Goal: Task Accomplishment & Management: Use online tool/utility

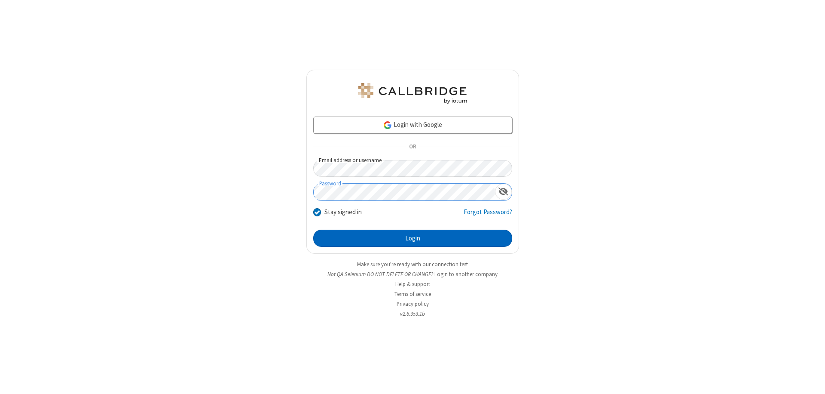
click at [413, 238] on button "Login" at bounding box center [412, 237] width 199 height 17
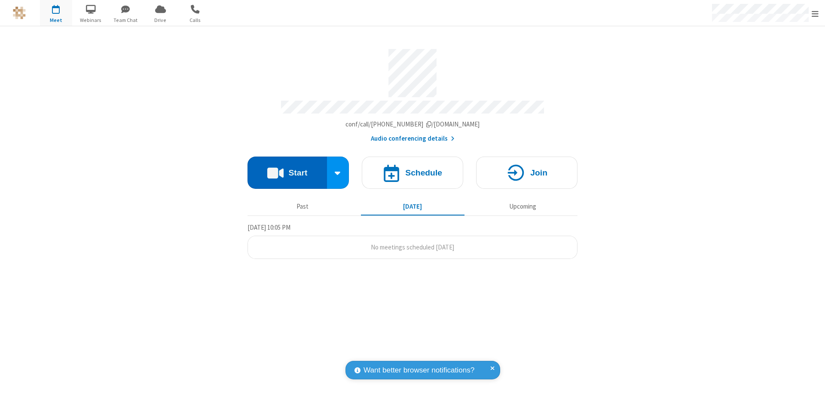
click at [287, 168] on button "Start" at bounding box center [287, 172] width 79 height 32
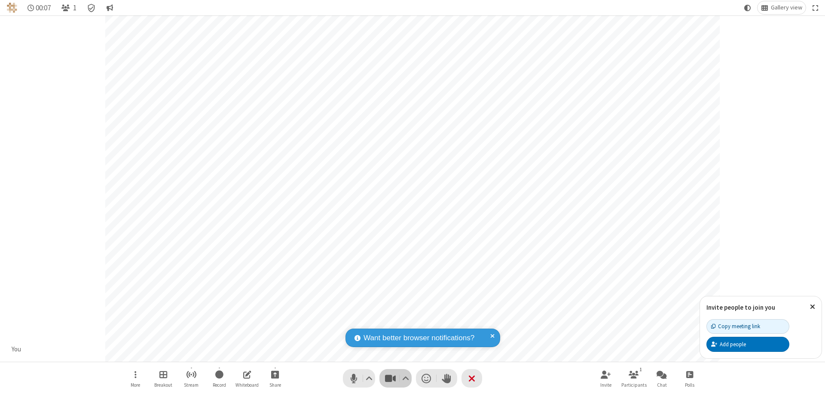
click at [390, 378] on span "Stop video (⌘+Shift+V)" at bounding box center [390, 378] width 13 height 12
click at [390, 378] on span "Start video (⌘+Shift+V)" at bounding box center [390, 378] width 13 height 12
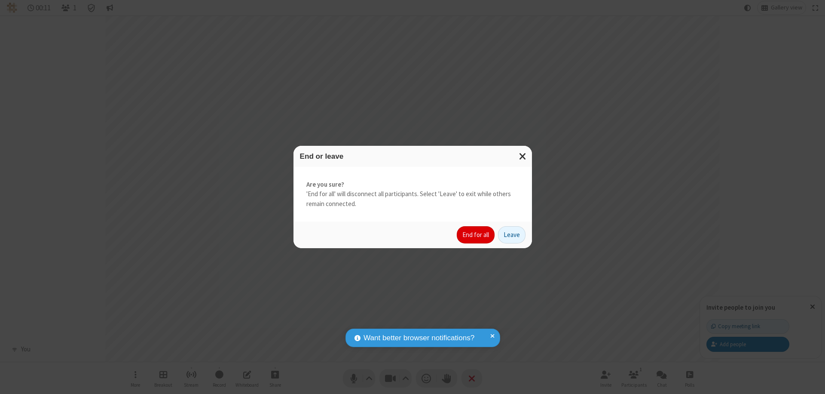
click at [476, 235] on button "End for all" at bounding box center [476, 234] width 38 height 17
